Goal: Find specific page/section: Find specific page/section

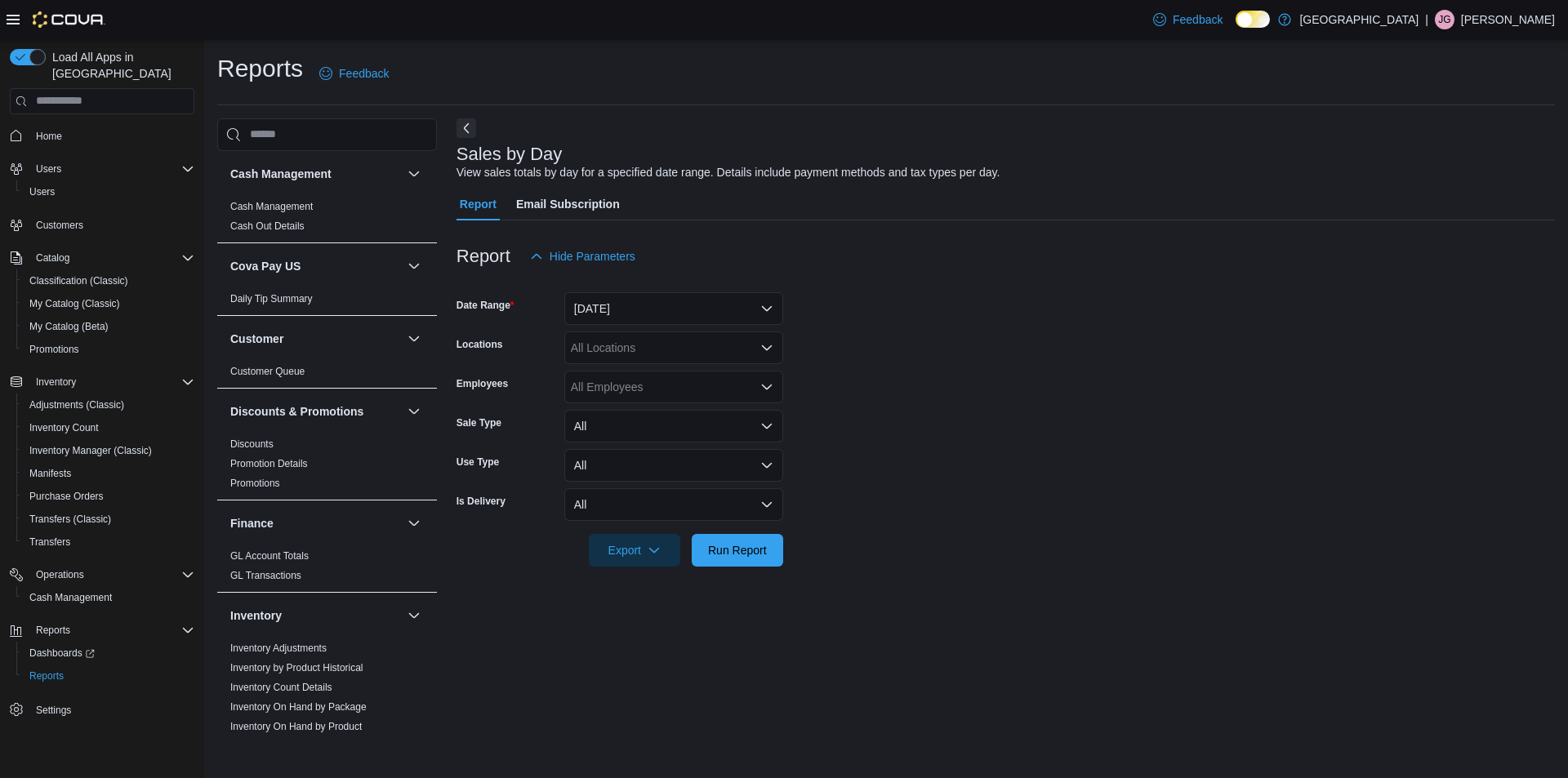
click at [1101, 431] on form "Date Range [DATE] Locations All Locations Employees All Employees Sale Type All…" at bounding box center [1005, 420] width 1099 height 294
click at [48, 130] on span "Home" at bounding box center [49, 136] width 26 height 13
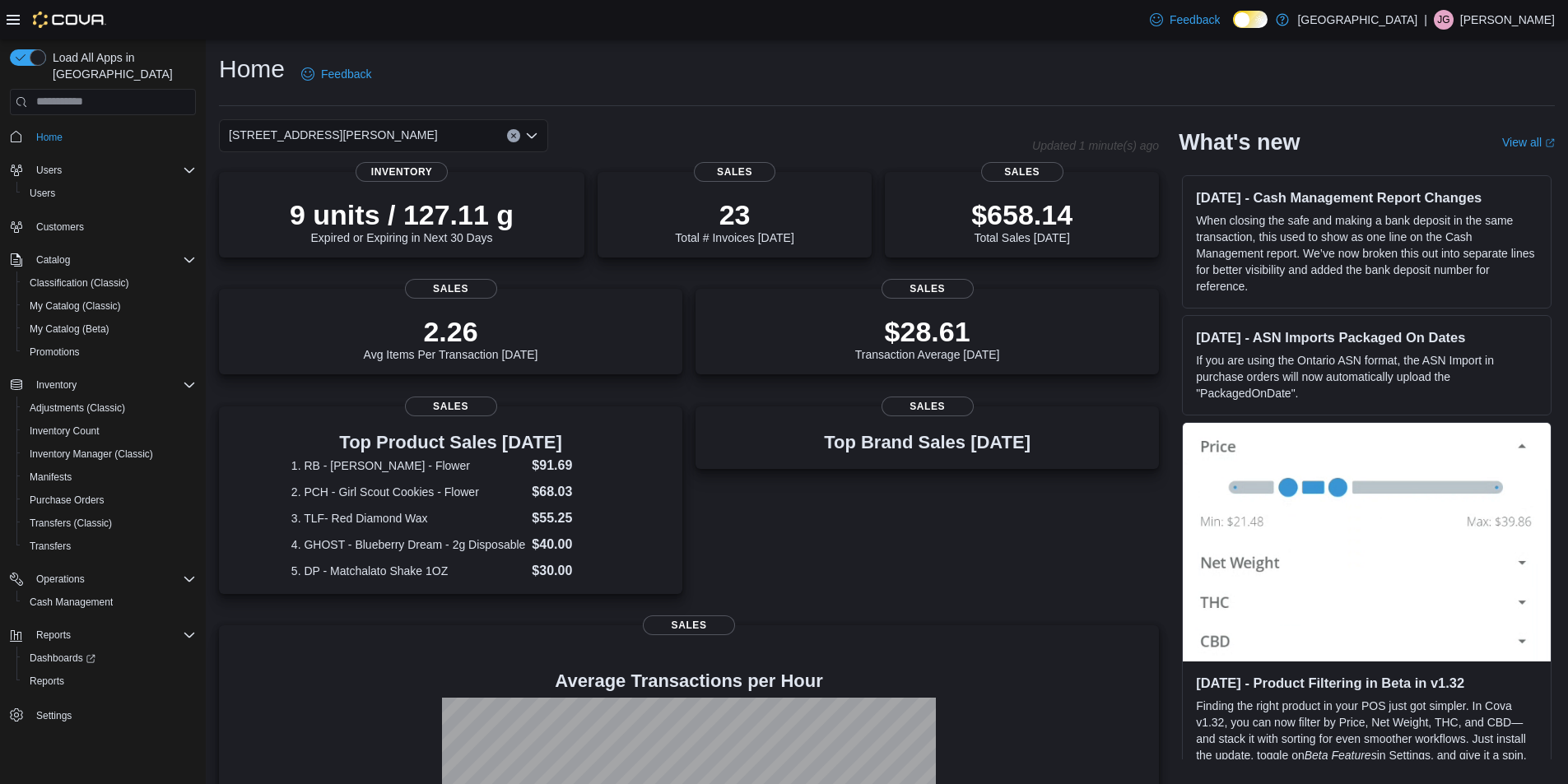
click at [533, 136] on icon "Open list of options" at bounding box center [532, 135] width 10 height 5
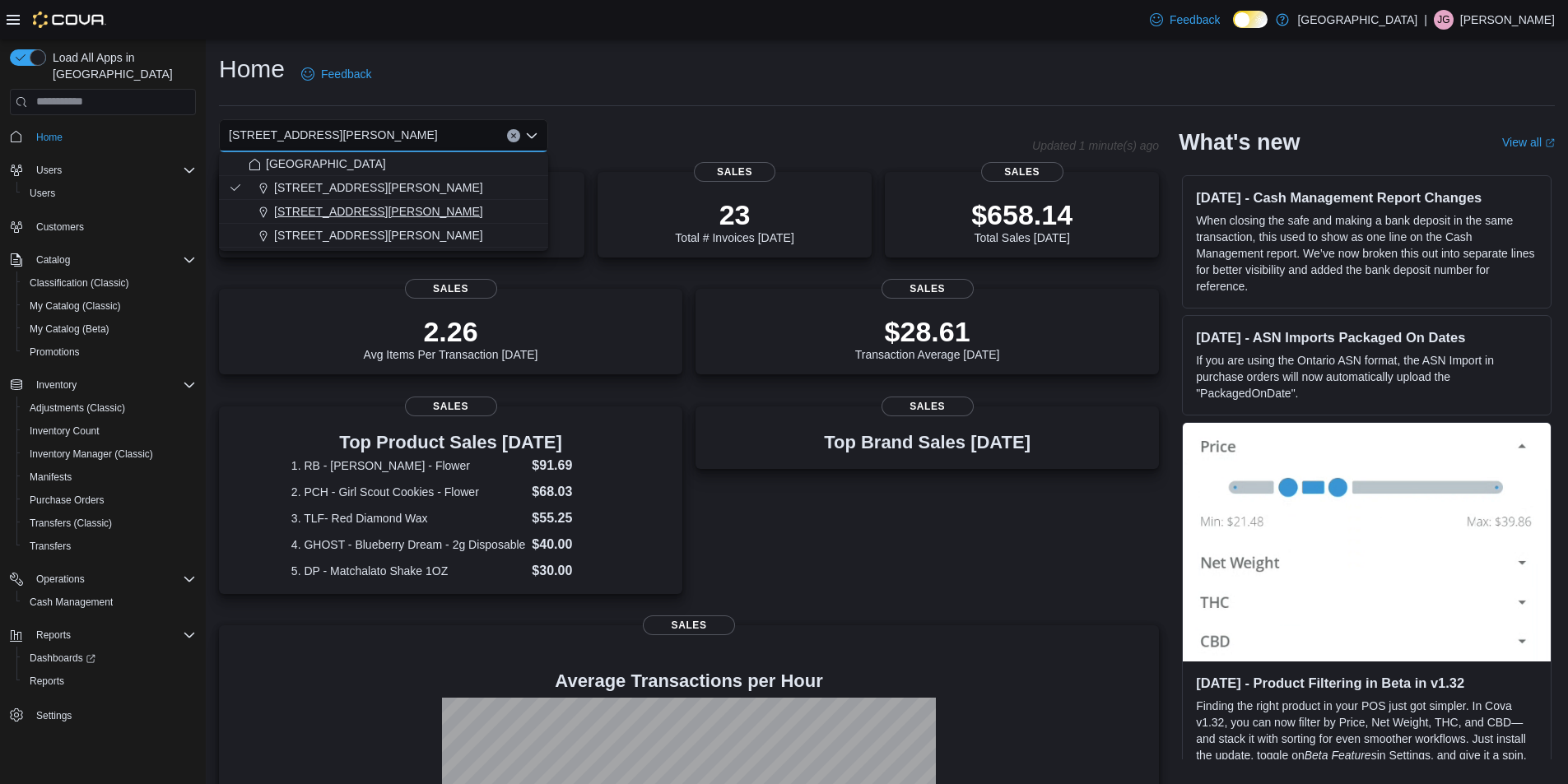
click at [354, 205] on span "[STREET_ADDRESS][PERSON_NAME]" at bounding box center [378, 211] width 209 height 16
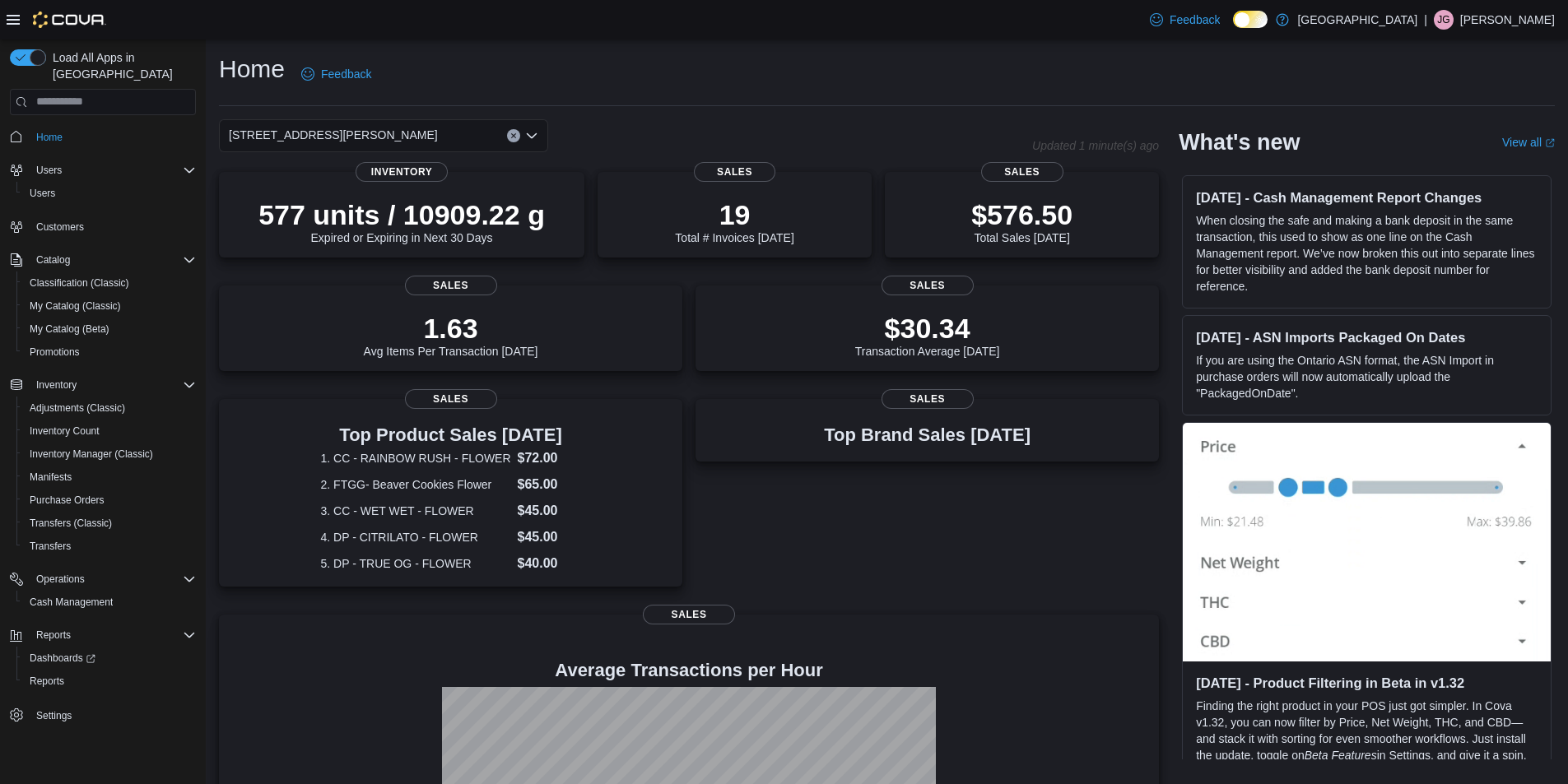
click at [511, 137] on icon "Clear input" at bounding box center [513, 135] width 4 height 4
